Goal: Task Accomplishment & Management: Manage account settings

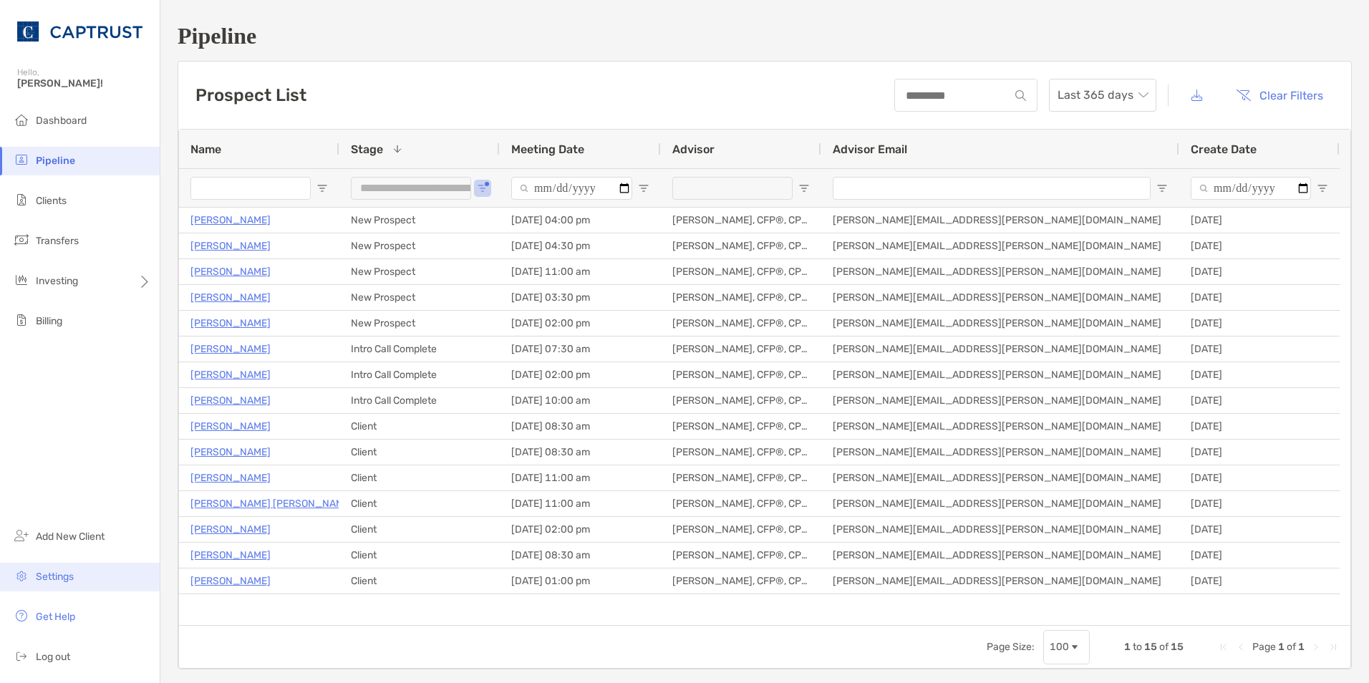
click at [77, 577] on li "Settings" at bounding box center [80, 577] width 160 height 29
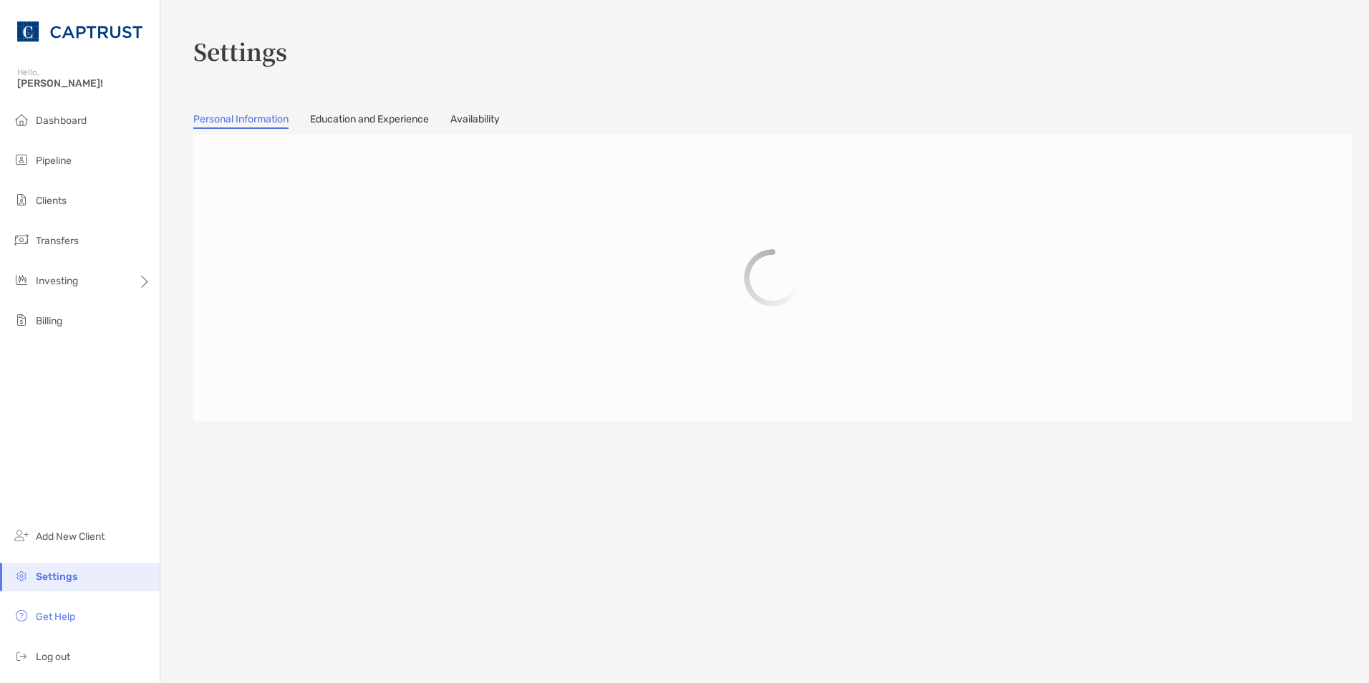
click at [480, 113] on link "Availability" at bounding box center [474, 121] width 49 height 16
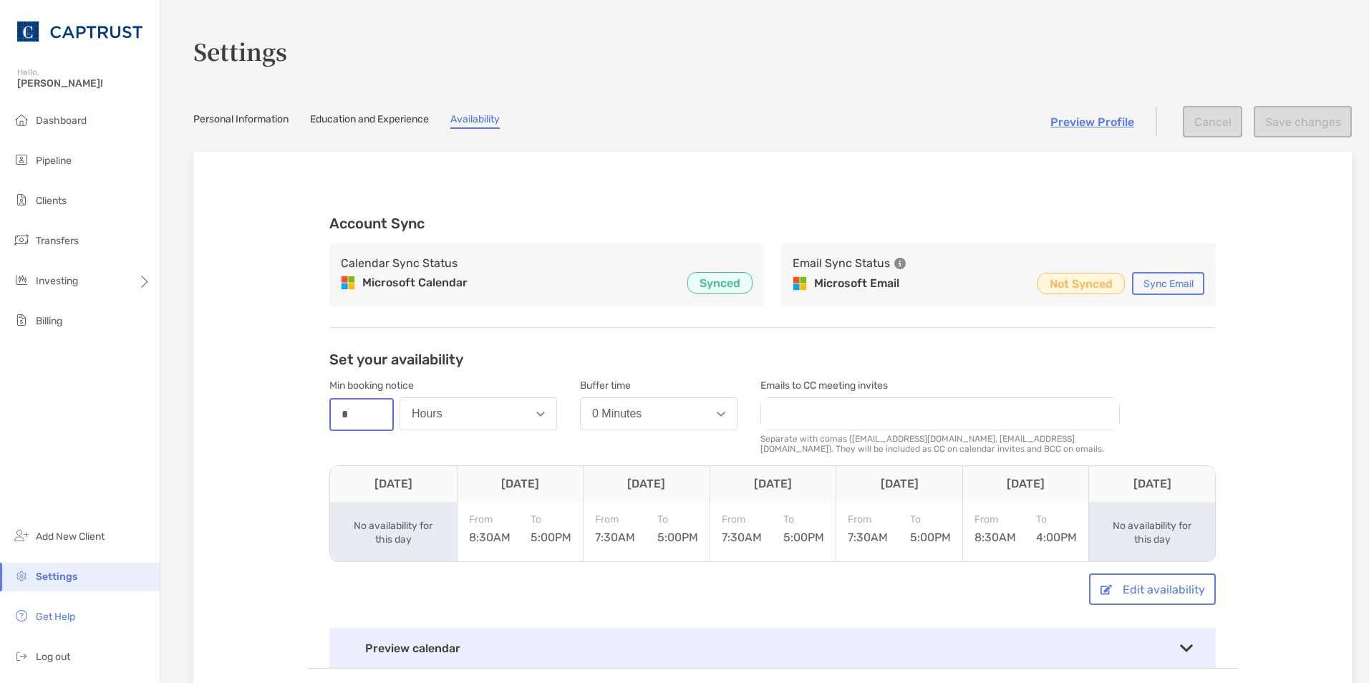
click at [369, 417] on input "*" at bounding box center [362, 414] width 62 height 30
click at [467, 413] on button "Hours" at bounding box center [477, 413] width 157 height 33
click at [460, 474] on button "Days" at bounding box center [478, 485] width 156 height 37
drag, startPoint x: 345, startPoint y: 413, endPoint x: 310, endPoint y: 412, distance: 35.1
click at [311, 412] on div "Account Sync Calendar Sync Status Microsoft Calendar Synced Email Sync Status M…" at bounding box center [772, 433] width 932 height 471
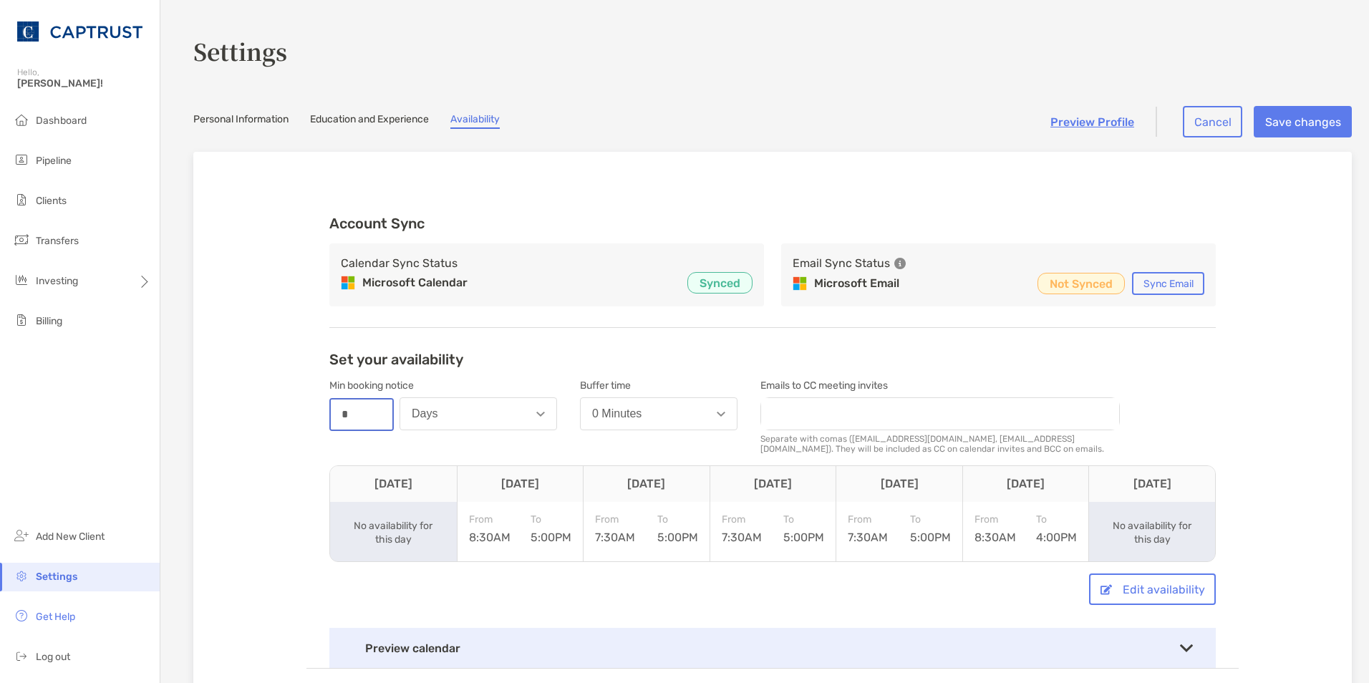
type input "*"
click at [689, 414] on button "0 Minutes" at bounding box center [658, 413] width 157 height 33
click at [659, 487] on button "30 Minutes" at bounding box center [659, 485] width 156 height 37
